Goal: Navigation & Orientation: Understand site structure

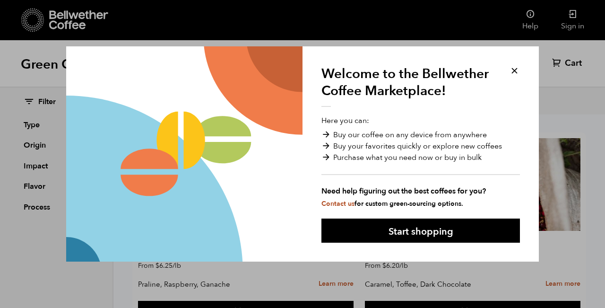
click at [549, 63] on div "Welcome to the Bellwether Coffee Marketplace! Here you can: Buy our coffee on a…" at bounding box center [302, 154] width 605 height 308
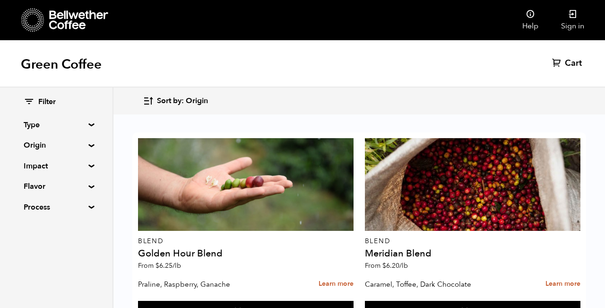
scroll to position [520, 0]
click at [80, 127] on summary "Type" at bounding box center [56, 124] width 65 height 11
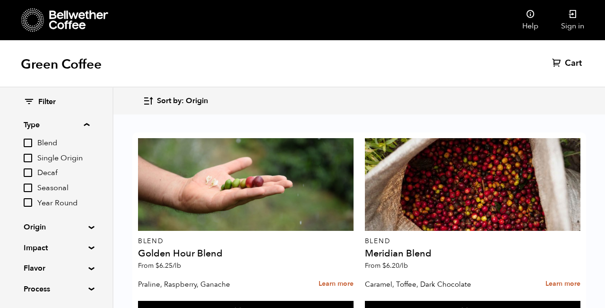
click at [84, 123] on summary "Type" at bounding box center [57, 124] width 66 height 11
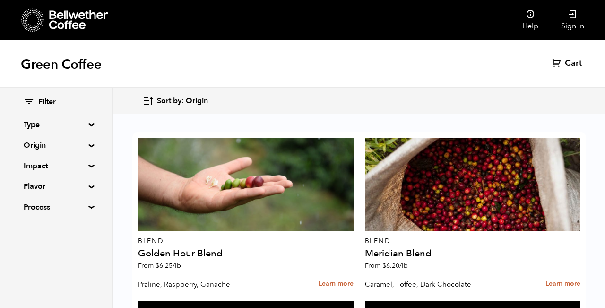
click at [81, 144] on summary "Origin" at bounding box center [56, 144] width 65 height 11
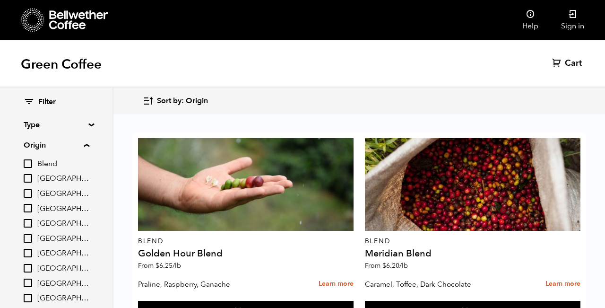
click at [81, 144] on summary "Origin" at bounding box center [57, 144] width 66 height 11
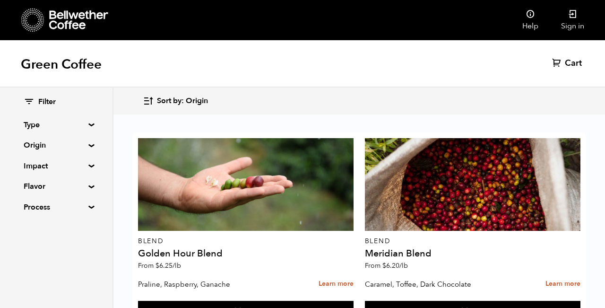
click at [82, 164] on summary "Impact" at bounding box center [56, 165] width 65 height 11
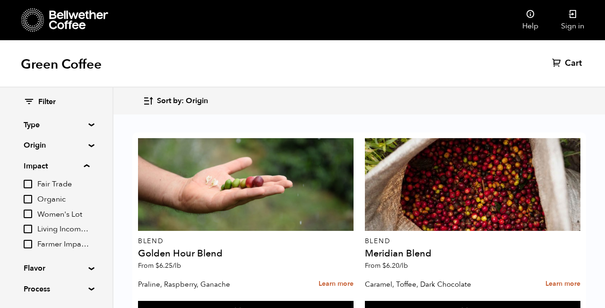
click at [84, 165] on summary "Impact" at bounding box center [57, 165] width 66 height 11
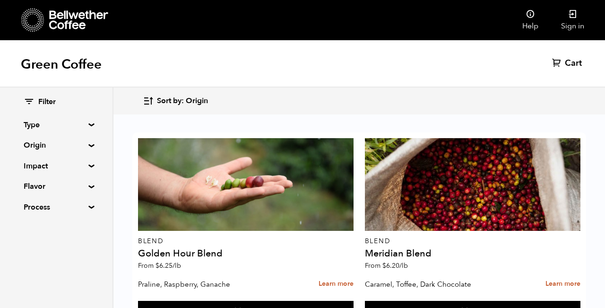
click at [82, 181] on summary "Flavor" at bounding box center [56, 186] width 65 height 11
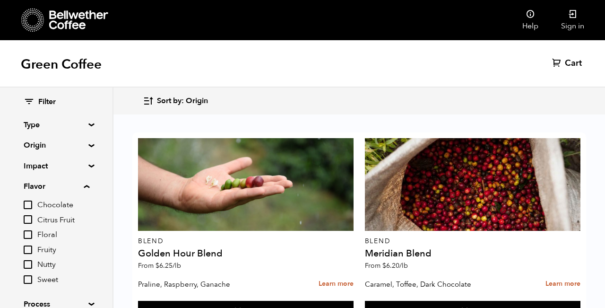
click at [83, 183] on summary "Flavor" at bounding box center [57, 186] width 66 height 11
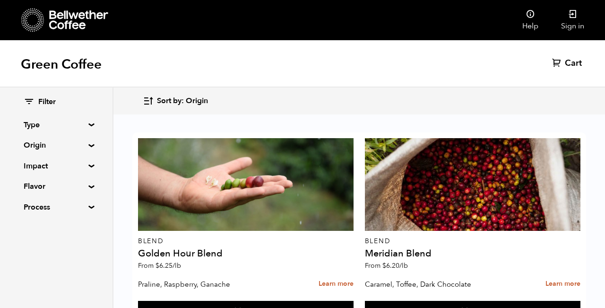
click at [84, 207] on summary "Process" at bounding box center [56, 206] width 65 height 11
click at [84, 207] on summary "Process" at bounding box center [57, 206] width 66 height 11
click at [62, 66] on h1 "Green Coffee" at bounding box center [61, 64] width 81 height 17
click at [62, 4] on link at bounding box center [97, 20] width 153 height 40
